Goal: Task Accomplishment & Management: Manage account settings

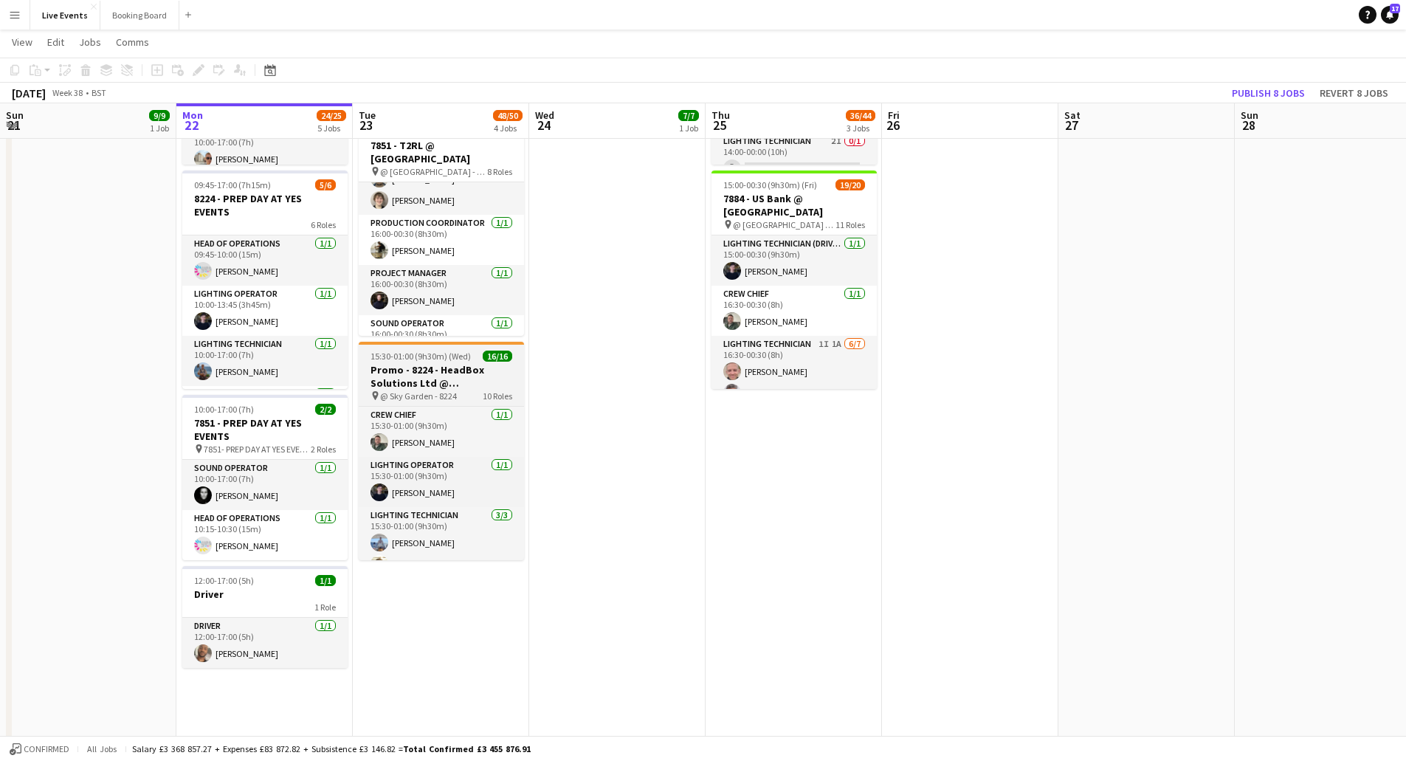
click at [427, 370] on h3 "Promo - 8224 - HeadBox Solutions Ltd @ [GEOGRAPHIC_DATA]" at bounding box center [441, 376] width 165 height 27
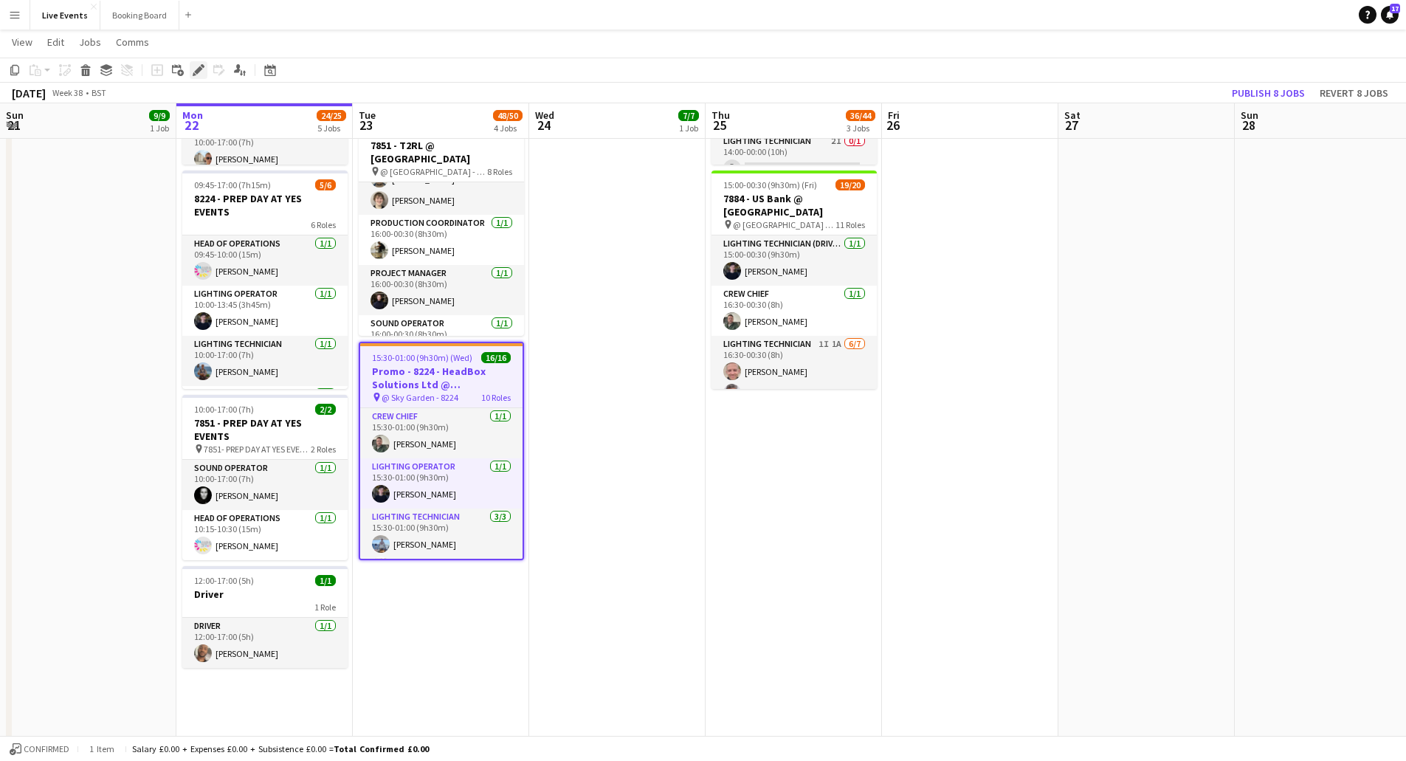
click at [191, 64] on div "Edit" at bounding box center [199, 70] width 18 height 18
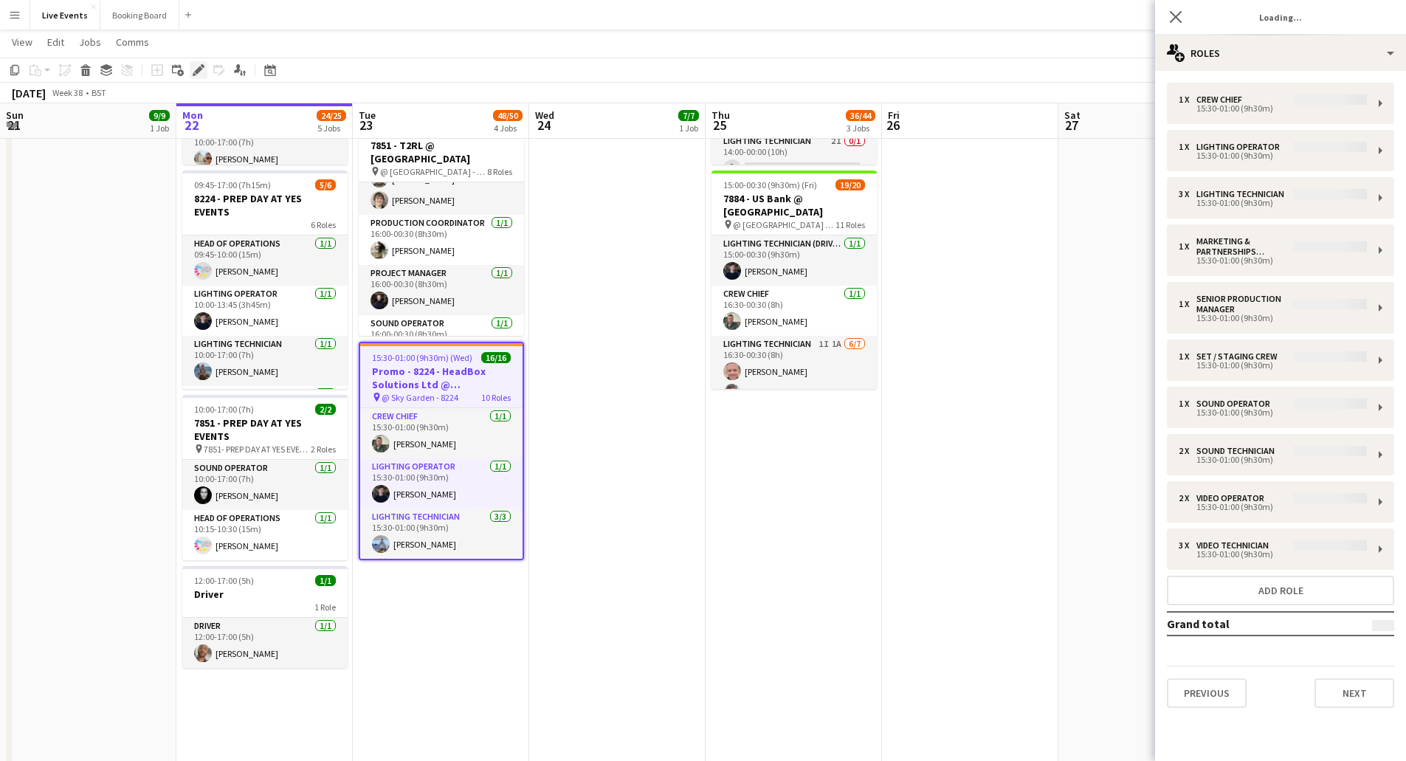
type input "**********"
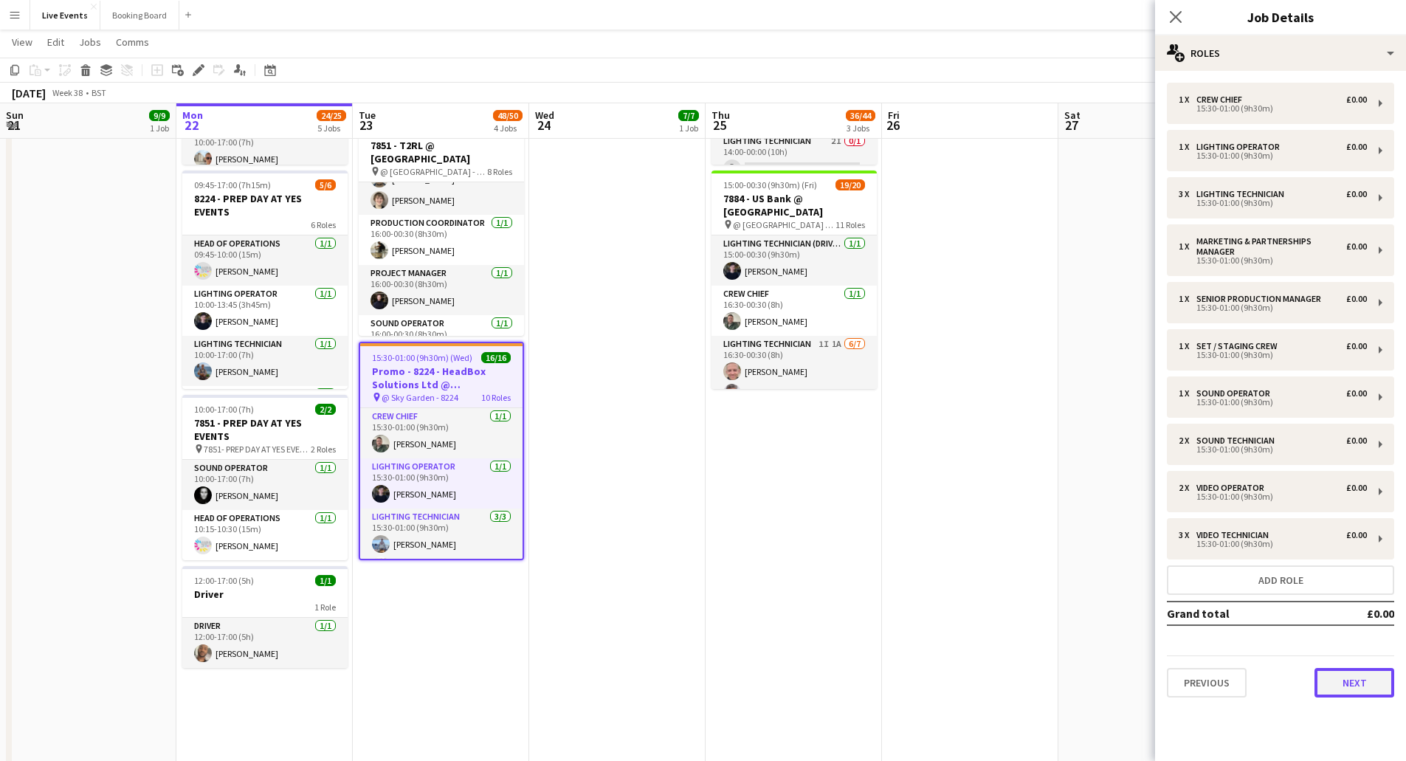
click at [1362, 685] on button "Next" at bounding box center [1354, 683] width 80 height 30
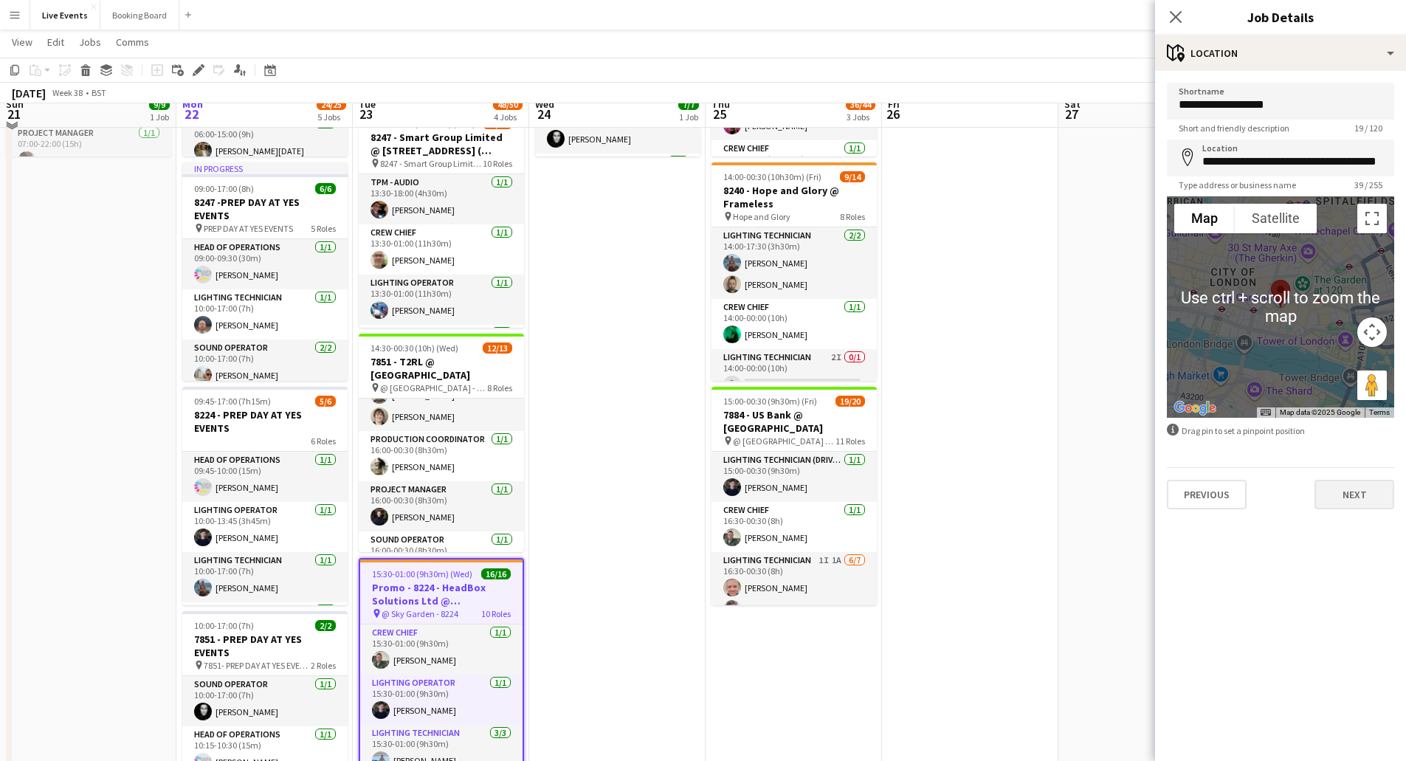
scroll to position [222, 0]
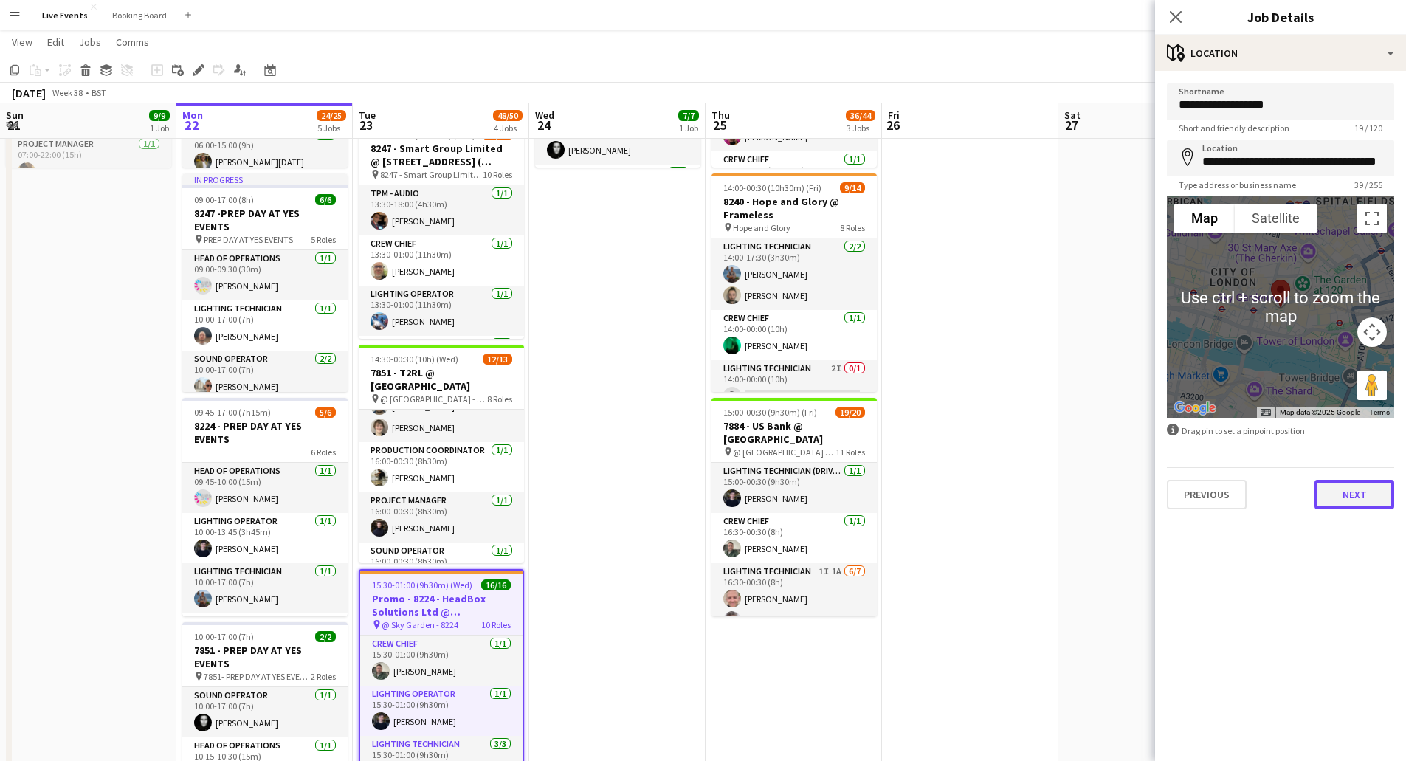
click at [1353, 490] on button "Next" at bounding box center [1354, 495] width 80 height 30
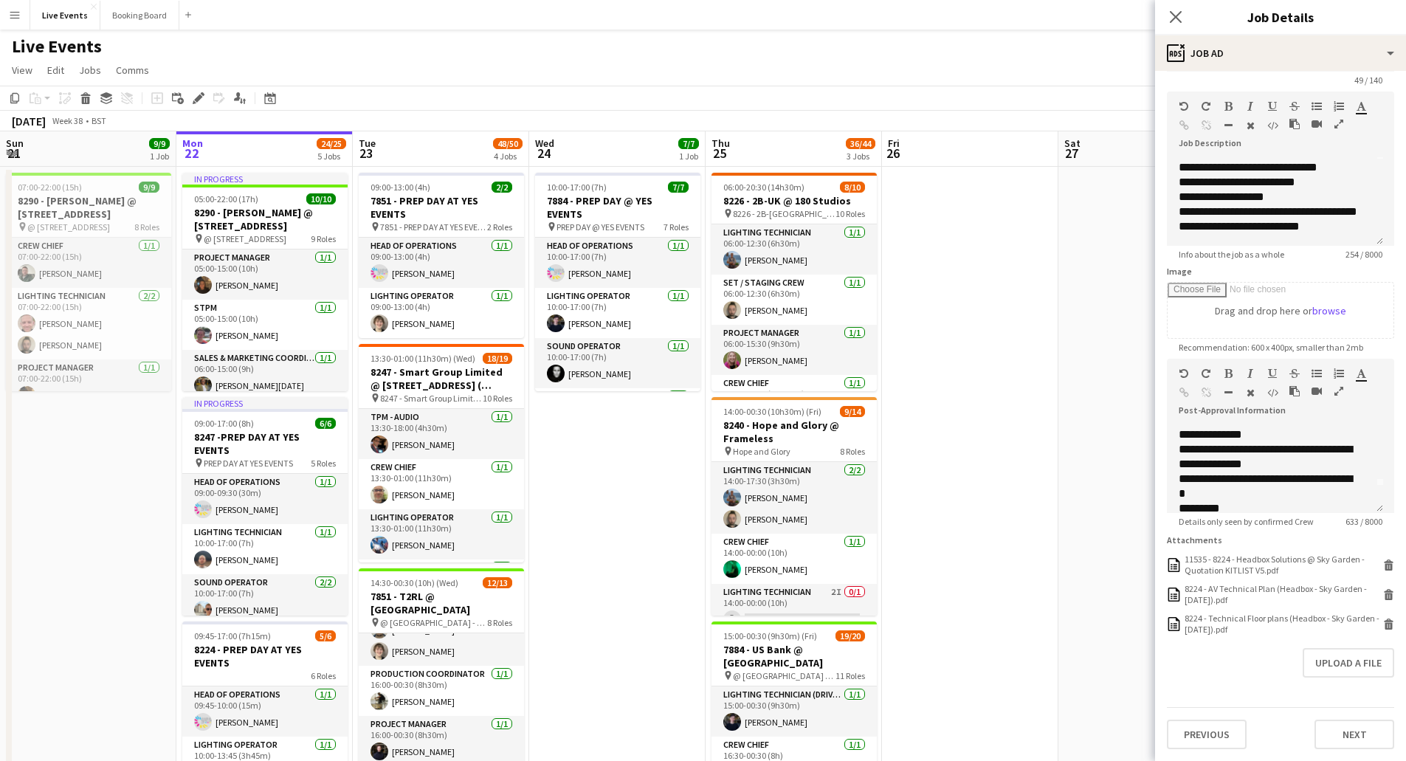
scroll to position [0, 0]
